Goal: Communication & Community: Answer question/provide support

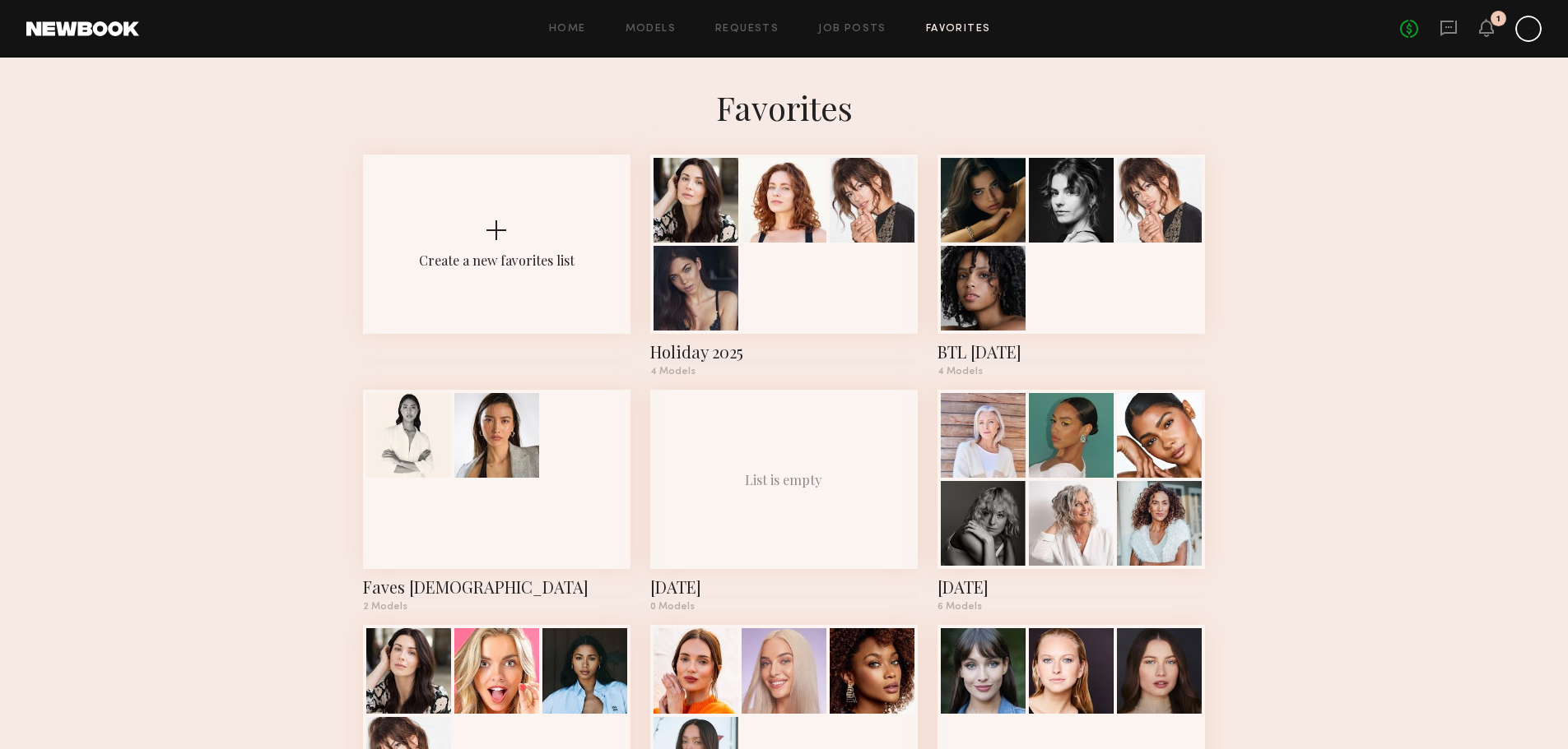
click at [1482, 38] on div "1" at bounding box center [1486, 29] width 15 height 21
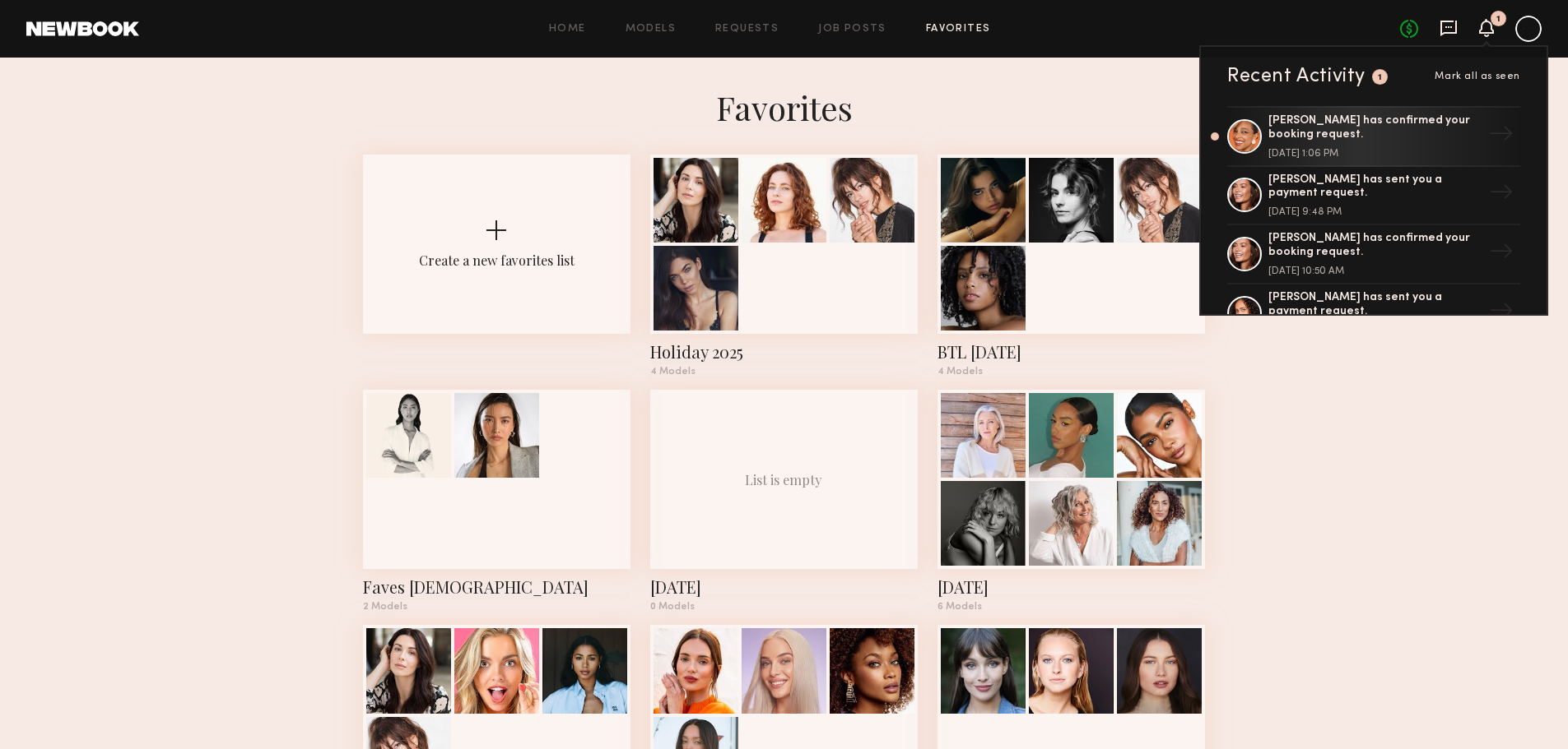
click at [1450, 33] on icon at bounding box center [1448, 28] width 17 height 16
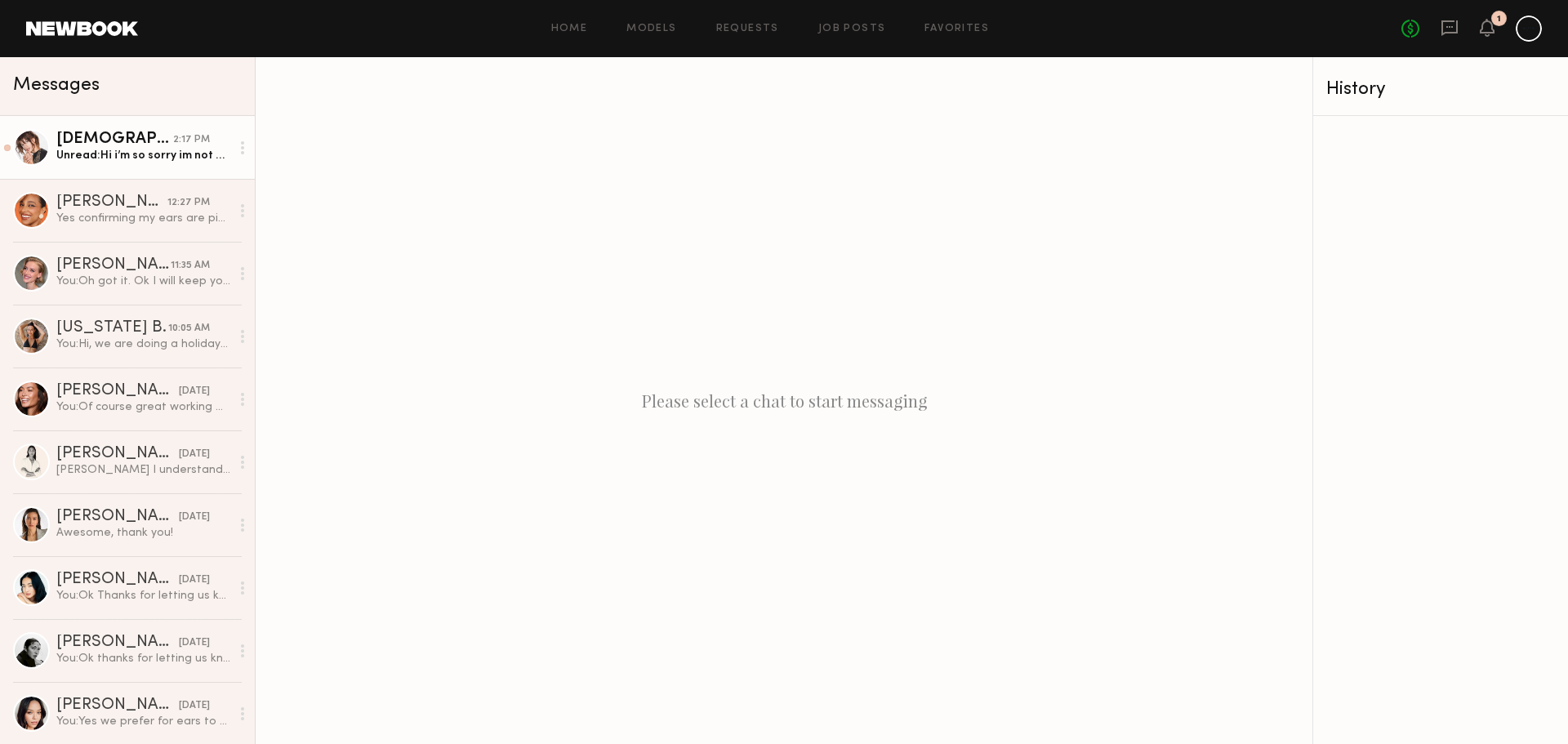
click at [104, 156] on div "Unread: Hi i’m so sorry im not back in the [GEOGRAPHIC_DATA] until the 28th. I …" at bounding box center [144, 155] width 174 height 16
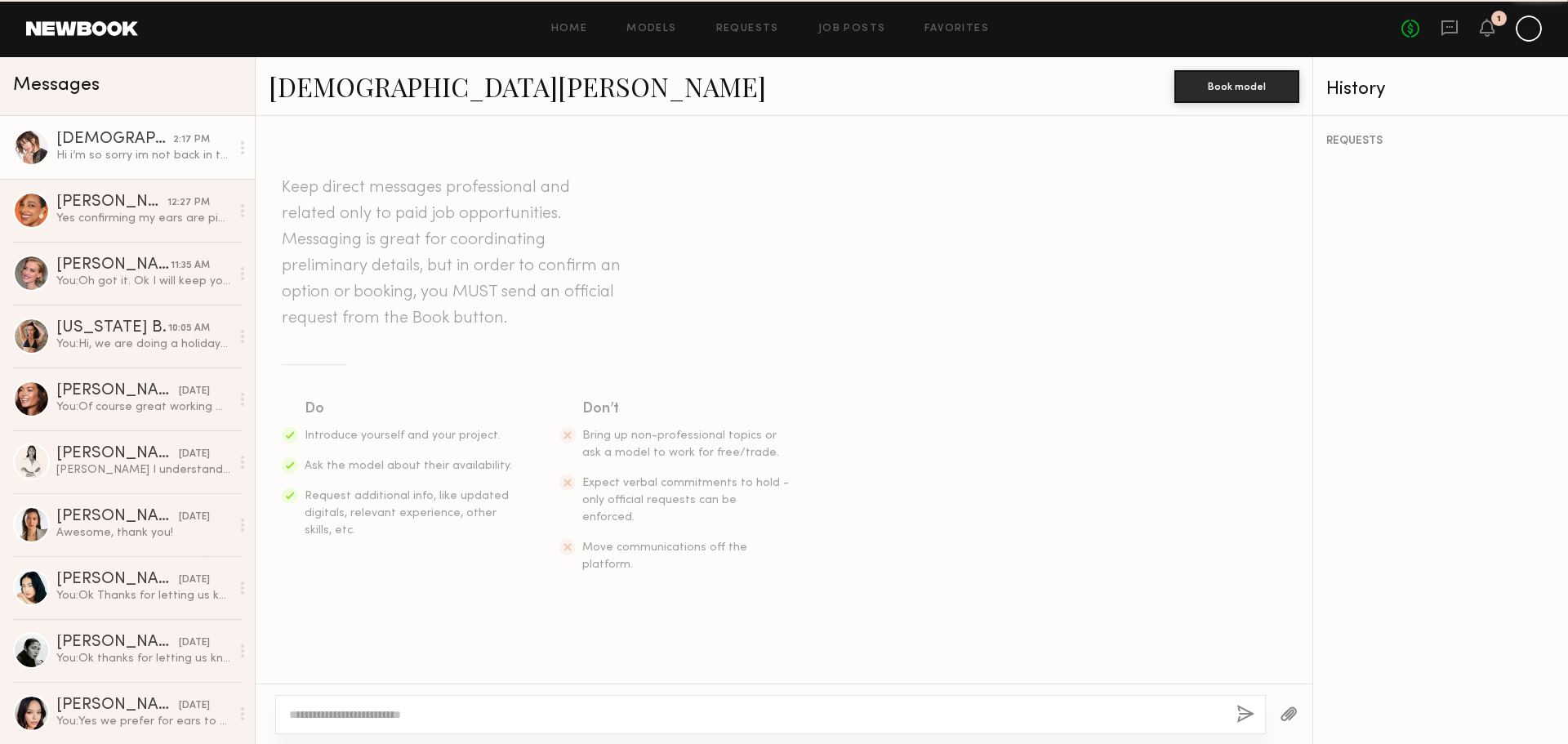
scroll to position [237, 0]
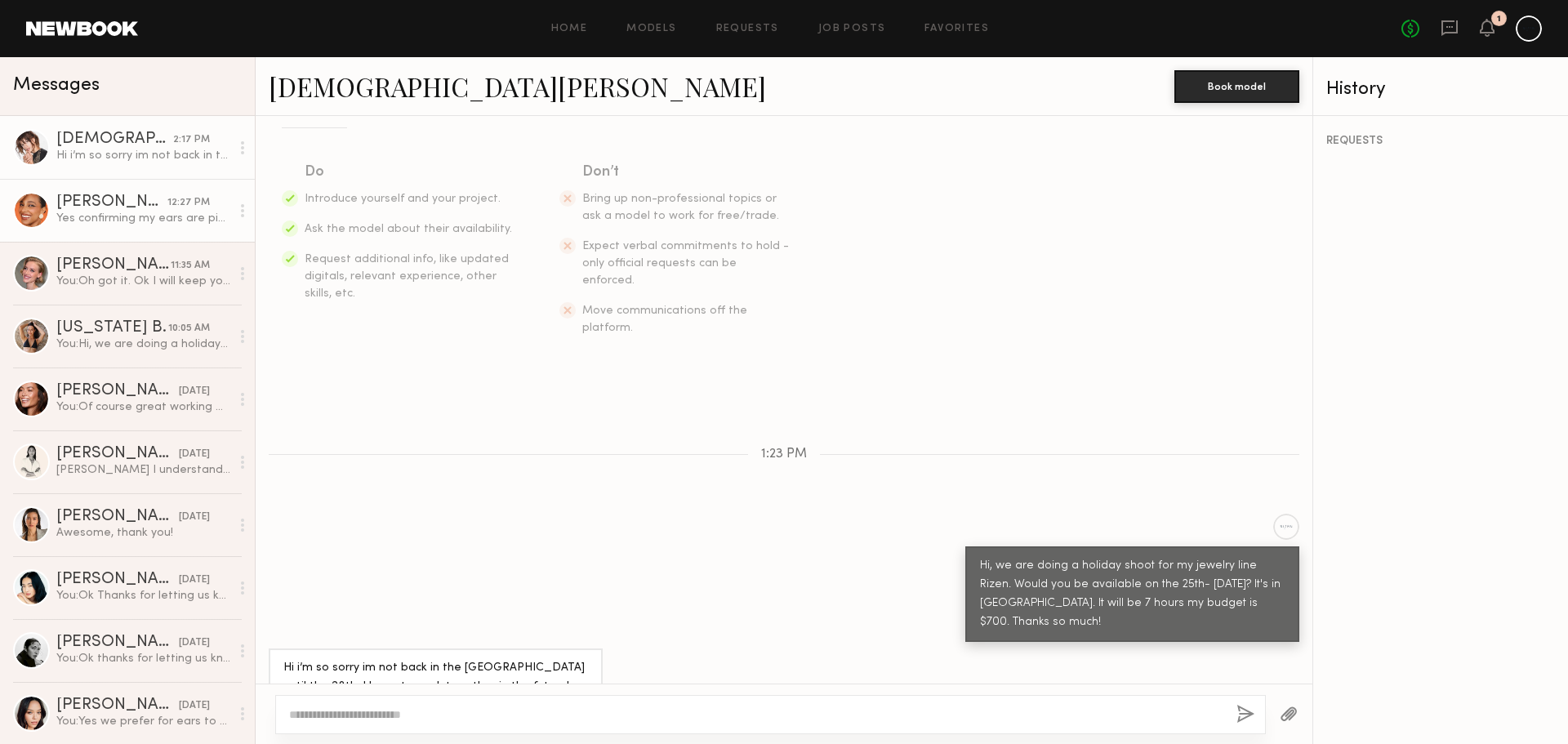
click at [105, 217] on div "Yes confirming my ears are pierced. I have 2 holes on right side, 3 on left. An…" at bounding box center [144, 218] width 174 height 16
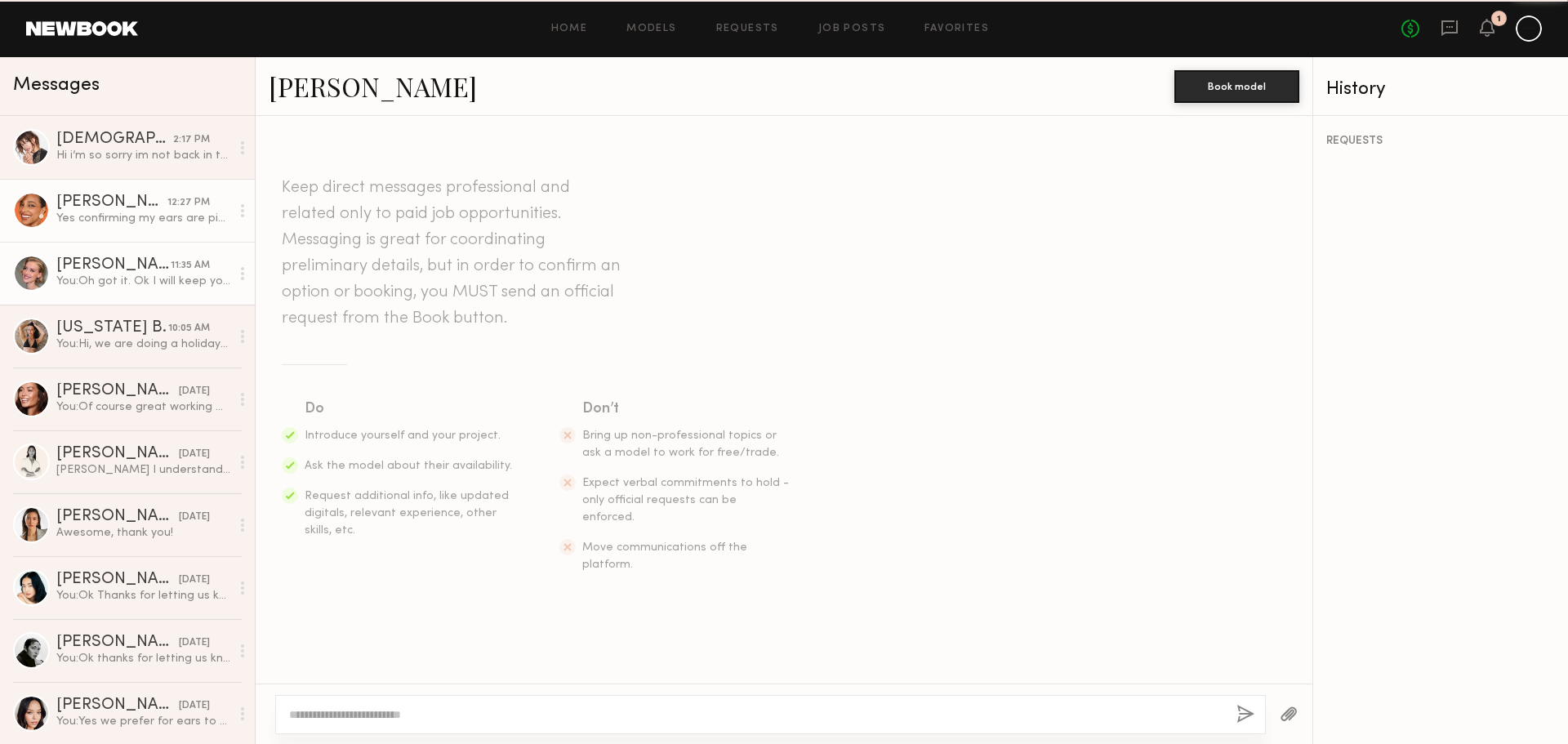
scroll to position [487, 0]
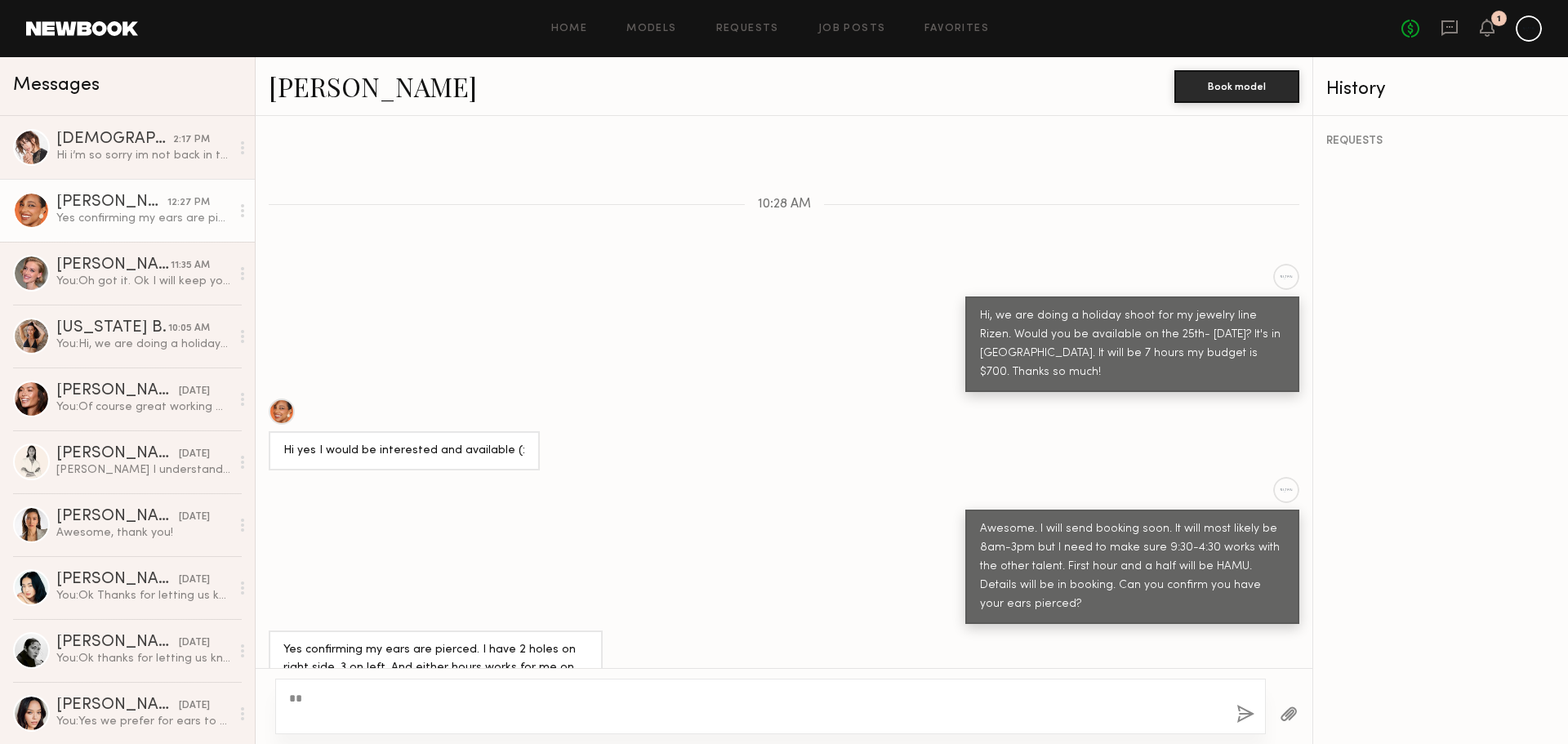
type textarea "*"
